Goal: Transaction & Acquisition: Purchase product/service

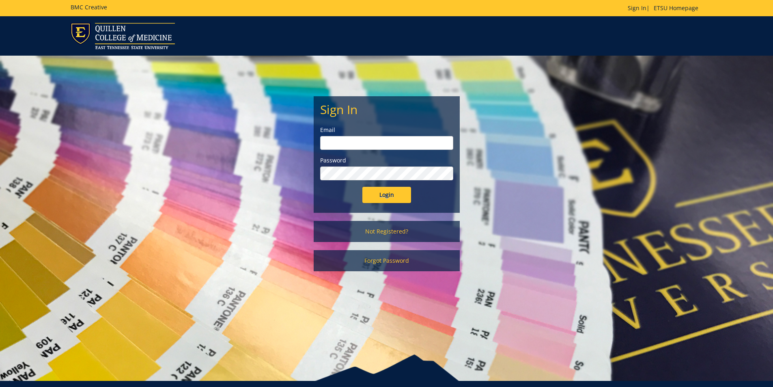
click at [348, 143] on input "email" at bounding box center [386, 143] width 133 height 14
type input "[PERSON_NAME][EMAIL_ADDRESS][DOMAIN_NAME]"
click at [363, 187] on input "Login" at bounding box center [387, 195] width 49 height 16
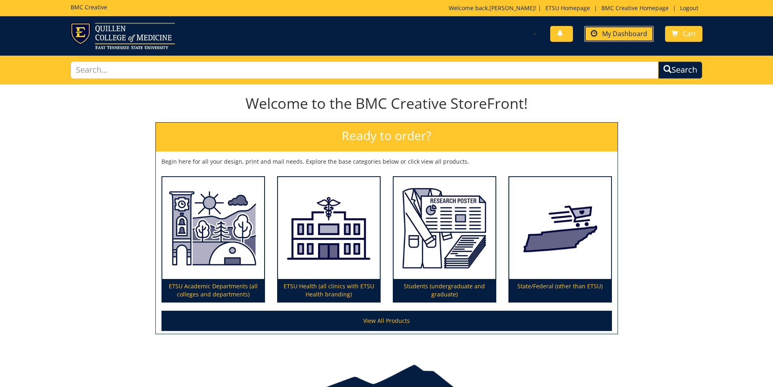
click at [623, 37] on span "My Dashboard" at bounding box center [624, 33] width 45 height 9
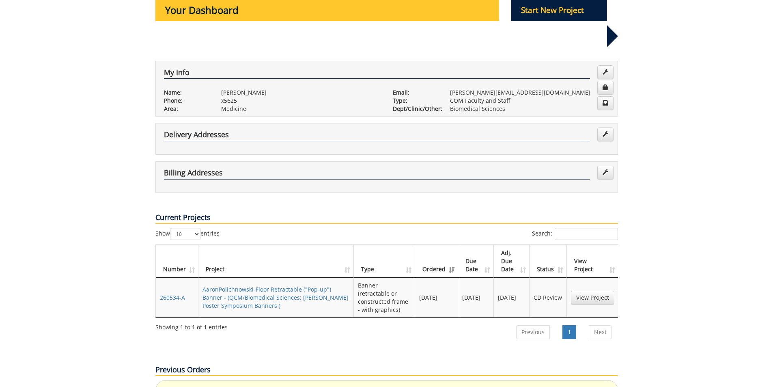
scroll to position [122, 0]
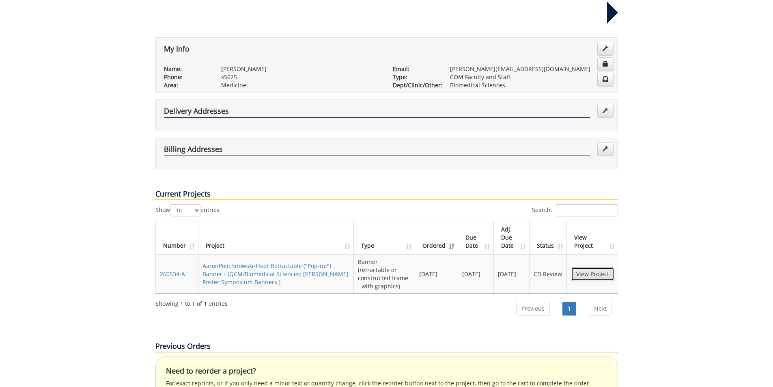
click at [583, 267] on link "View Project" at bounding box center [592, 274] width 43 height 14
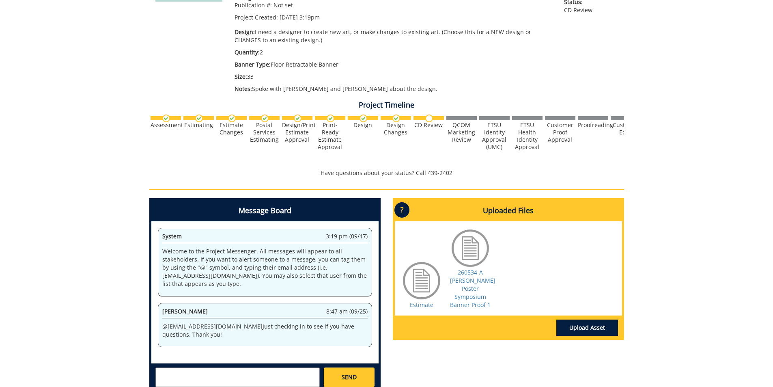
scroll to position [203, 0]
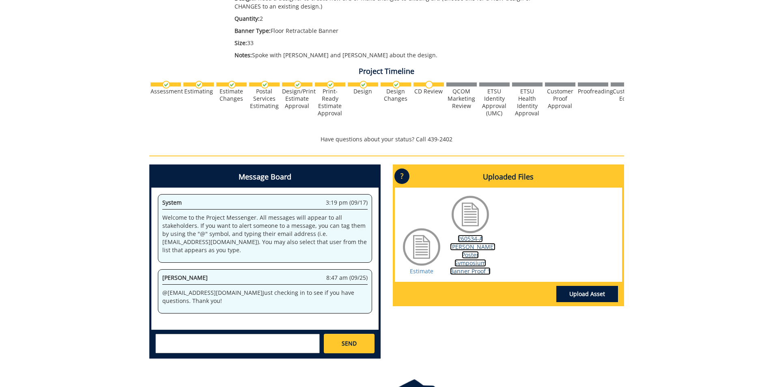
click at [469, 249] on link "260534-A Quillen Poster Symposium Banner Proof 1" at bounding box center [472, 255] width 45 height 40
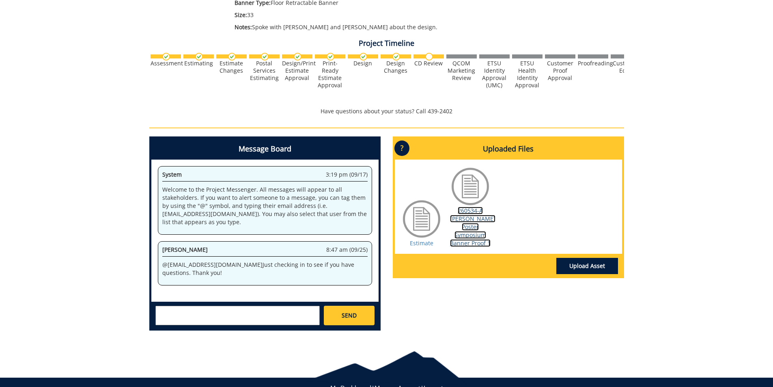
scroll to position [244, 0]
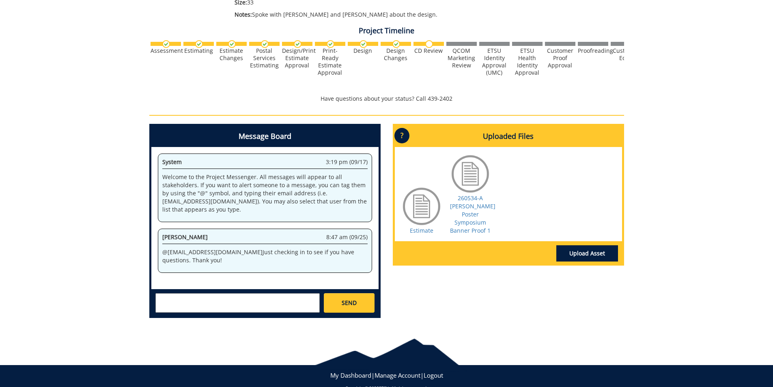
click at [729, 78] on div "260534-A AaronPolichnowski-Floor Retractable ("Pop-up") Banner [QCM/Biomedical …" at bounding box center [386, 83] width 773 height 484
click at [606, 245] on link "Upload Asset" at bounding box center [588, 253] width 62 height 16
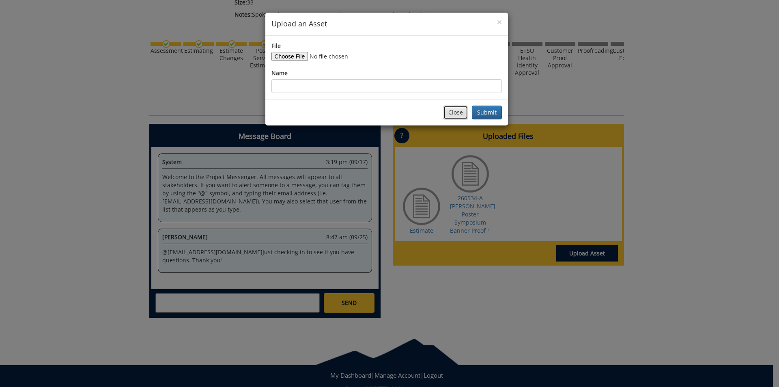
click at [453, 113] on button "Close" at bounding box center [455, 113] width 25 height 14
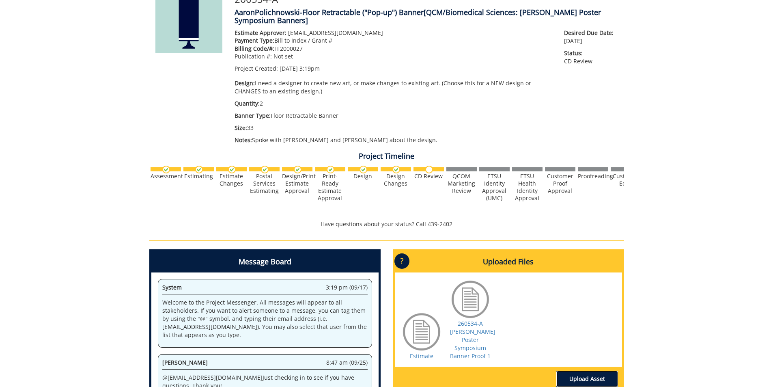
scroll to position [0, 0]
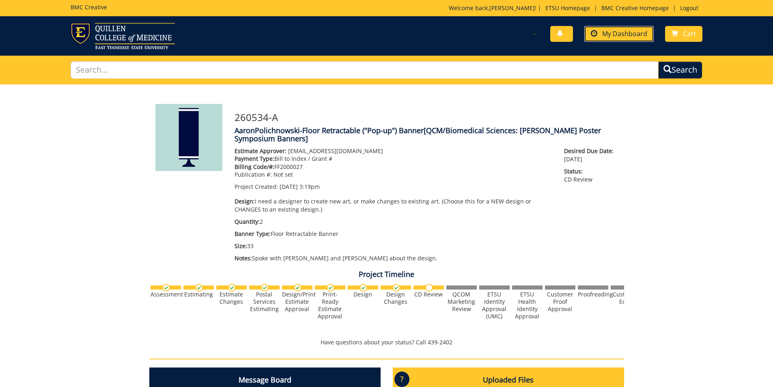
click at [604, 35] on span "My Dashboard" at bounding box center [624, 33] width 45 height 9
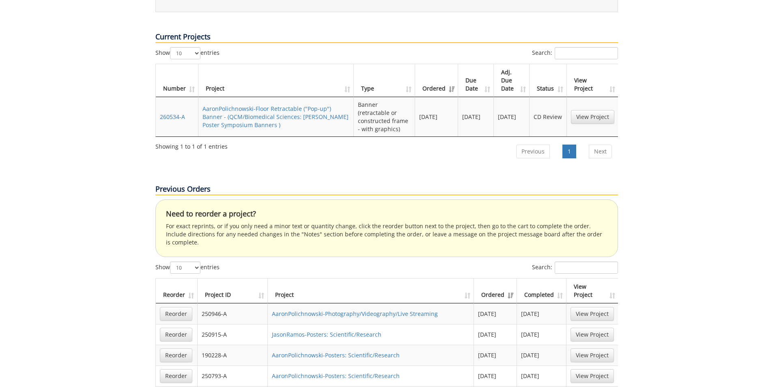
scroll to position [203, 0]
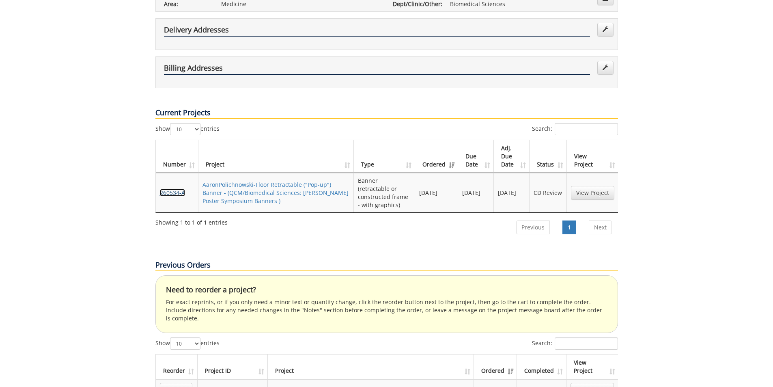
click at [178, 189] on link "260534-A" at bounding box center [172, 193] width 25 height 8
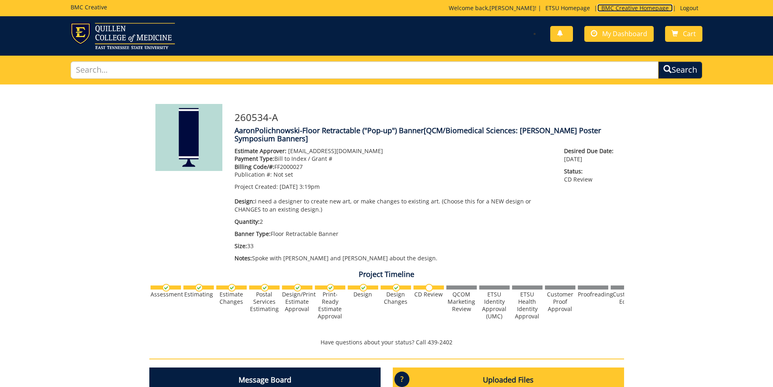
click at [622, 7] on link "BMC Creative Homepage" at bounding box center [636, 8] width 76 height 8
click at [612, 34] on span "My Dashboard" at bounding box center [624, 33] width 45 height 9
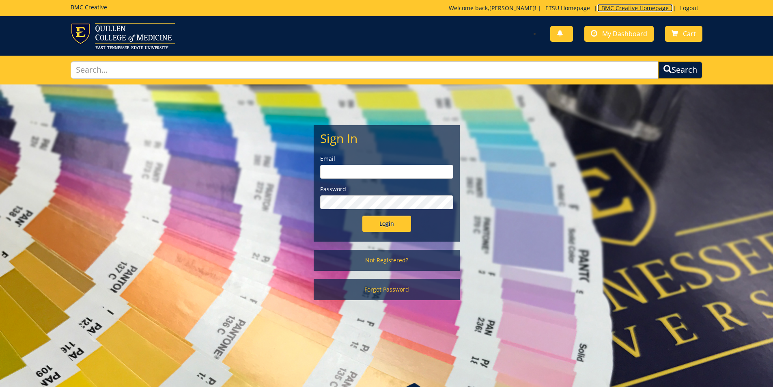
click at [630, 7] on link "BMC Creative Homepage" at bounding box center [636, 8] width 76 height 8
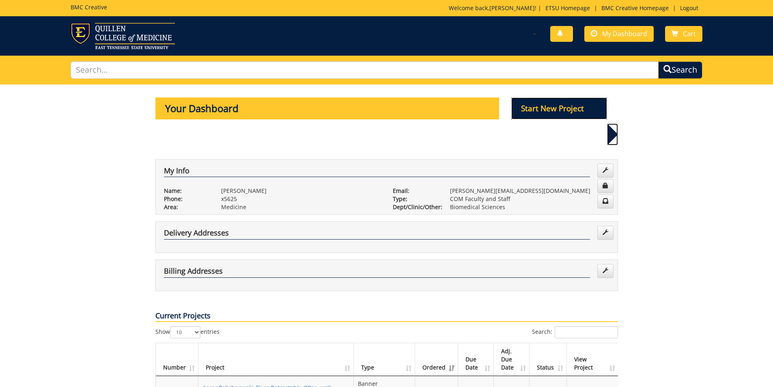
click at [529, 108] on p "Start New Project" at bounding box center [560, 108] width 96 height 22
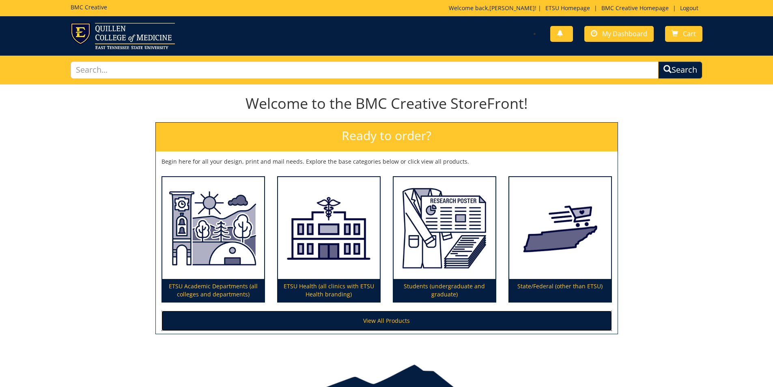
click at [361, 318] on link "View All Products" at bounding box center [387, 321] width 451 height 20
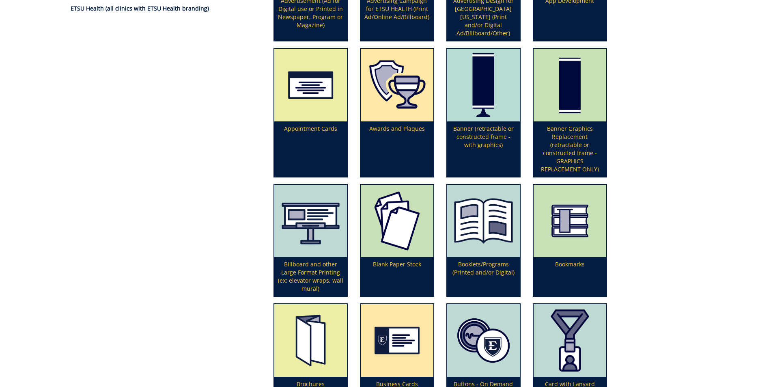
scroll to position [203, 0]
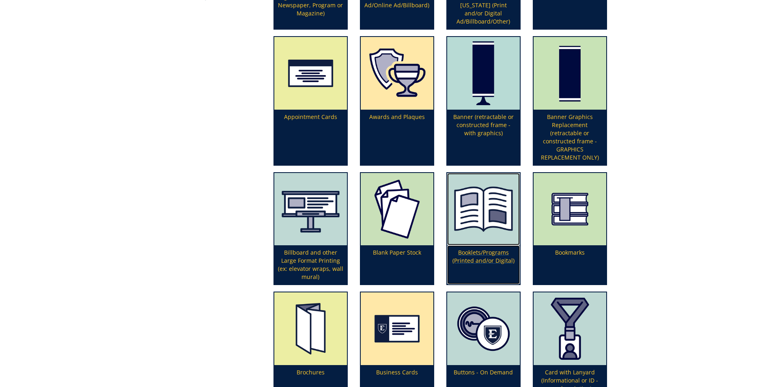
click at [488, 256] on p "Booklets/Programs (Printed and/or Digital)" at bounding box center [483, 264] width 73 height 39
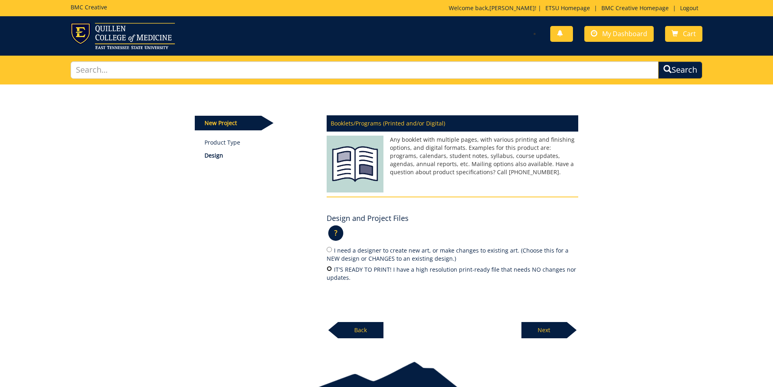
click at [331, 269] on input "IT'S READY TO PRINT! I have a high resolution print-ready file that needs NO ch…" at bounding box center [329, 268] width 5 height 5
radio input "true"
click at [227, 139] on link "Product Type" at bounding box center [260, 142] width 110 height 8
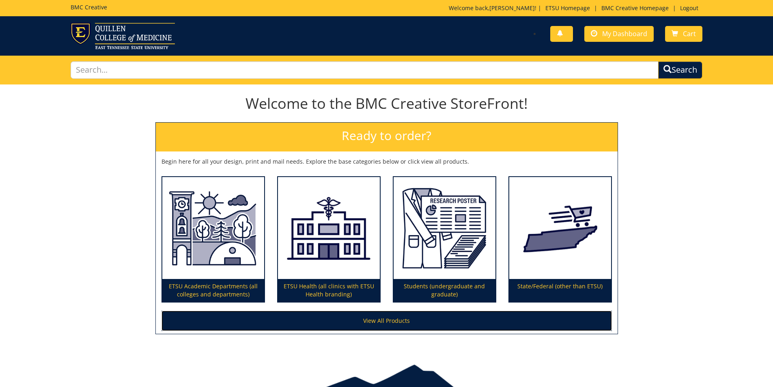
click at [381, 315] on link "View All Products" at bounding box center [387, 321] width 451 height 20
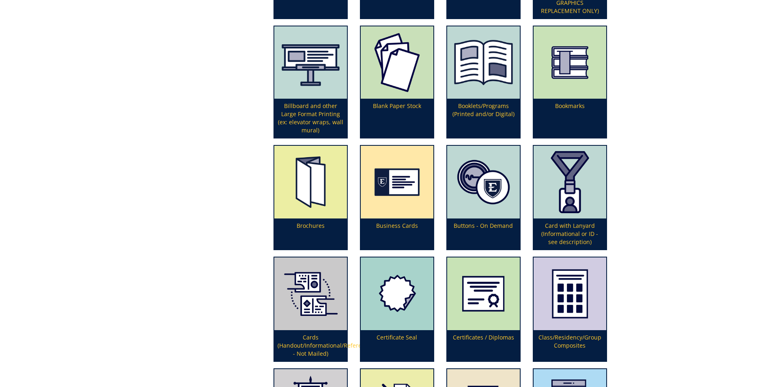
scroll to position [365, 0]
